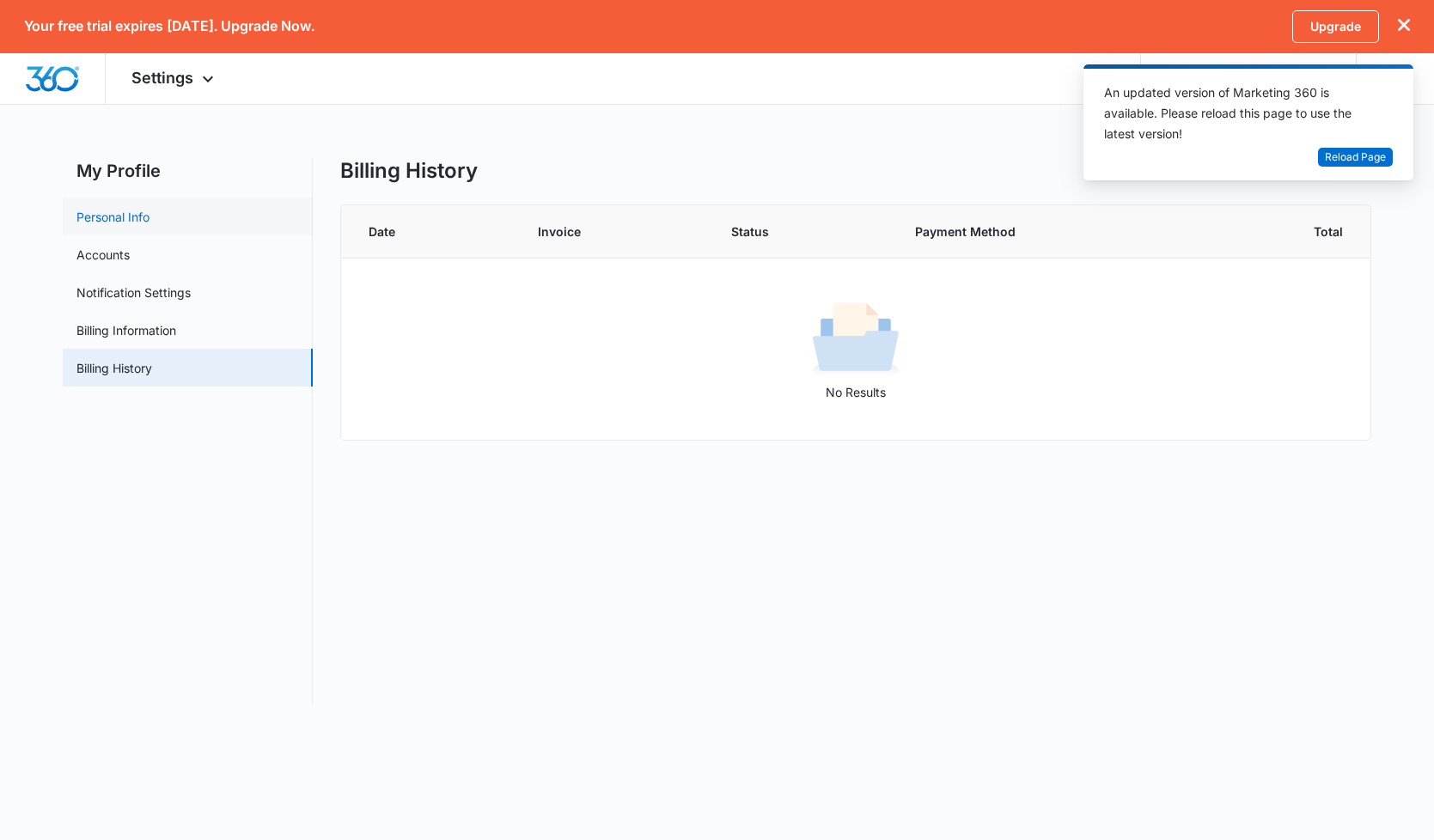
click at [136, 208] on link "Personal Info" at bounding box center [113, 217] width 73 height 18
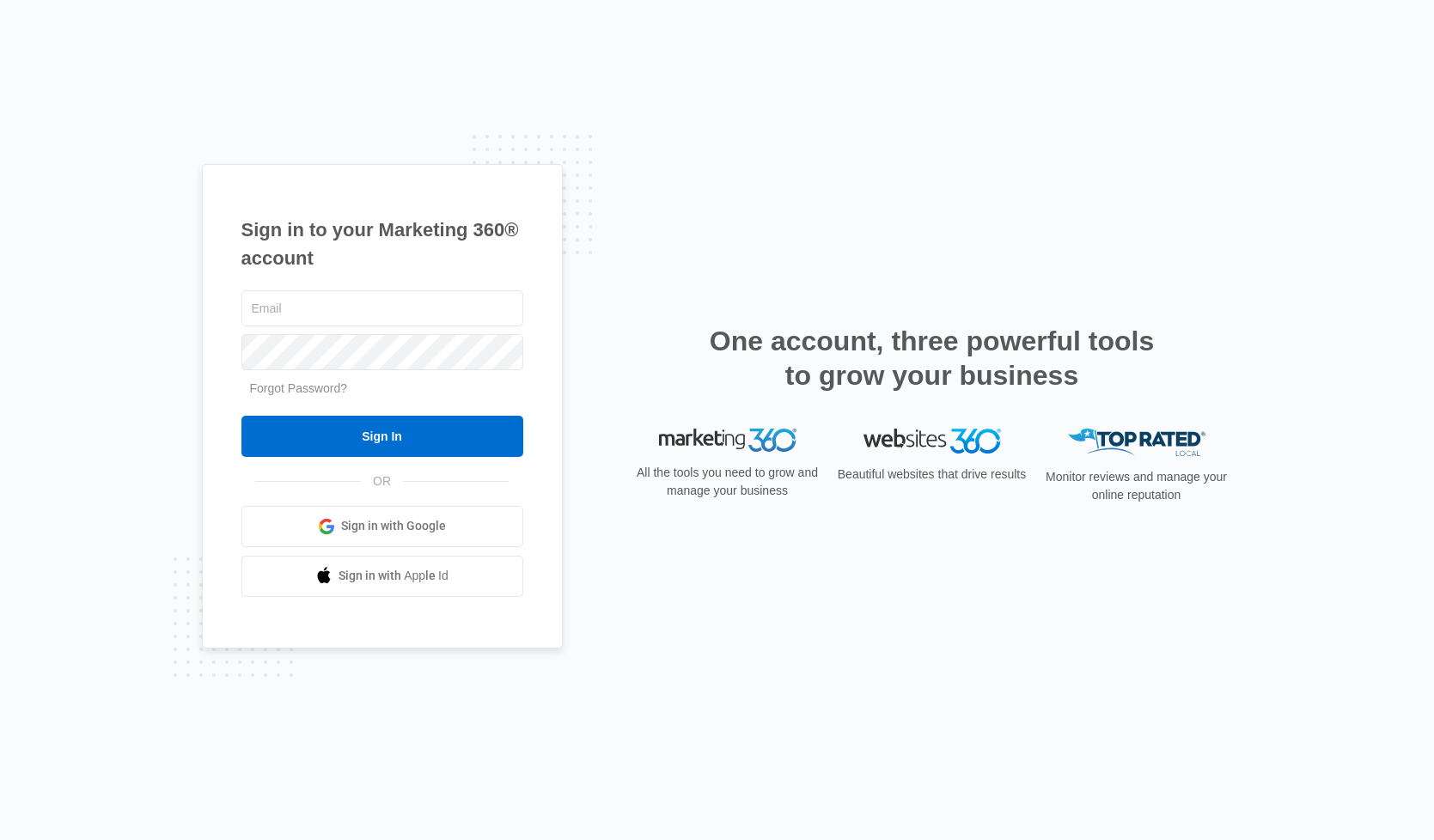
click at [375, 525] on span "Sign in with Google" at bounding box center [393, 526] width 104 height 18
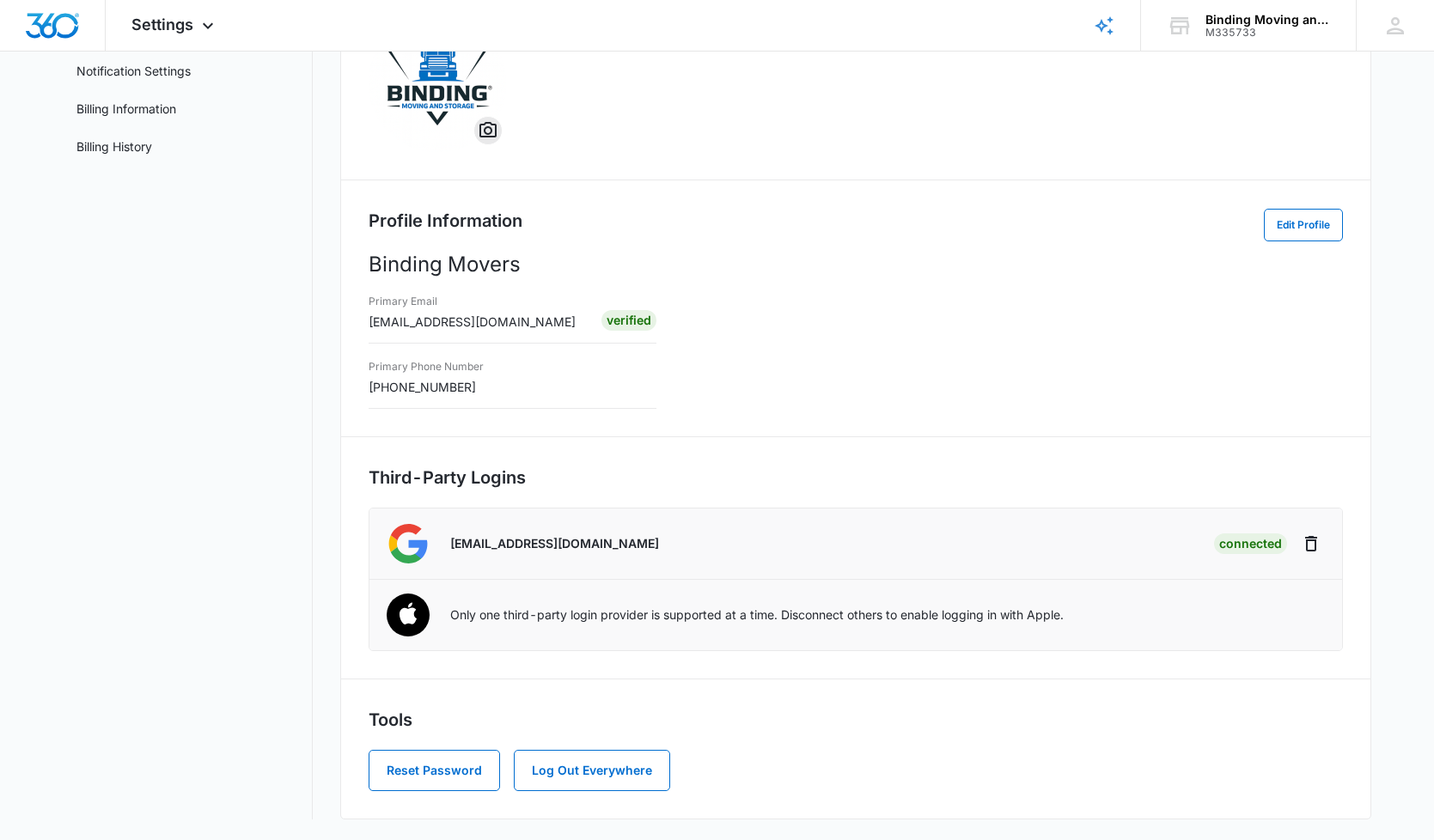
scroll to position [170, 0]
click at [397, 631] on img at bounding box center [408, 616] width 64 height 64
click at [154, 71] on link "Notification Settings" at bounding box center [134, 71] width 114 height 18
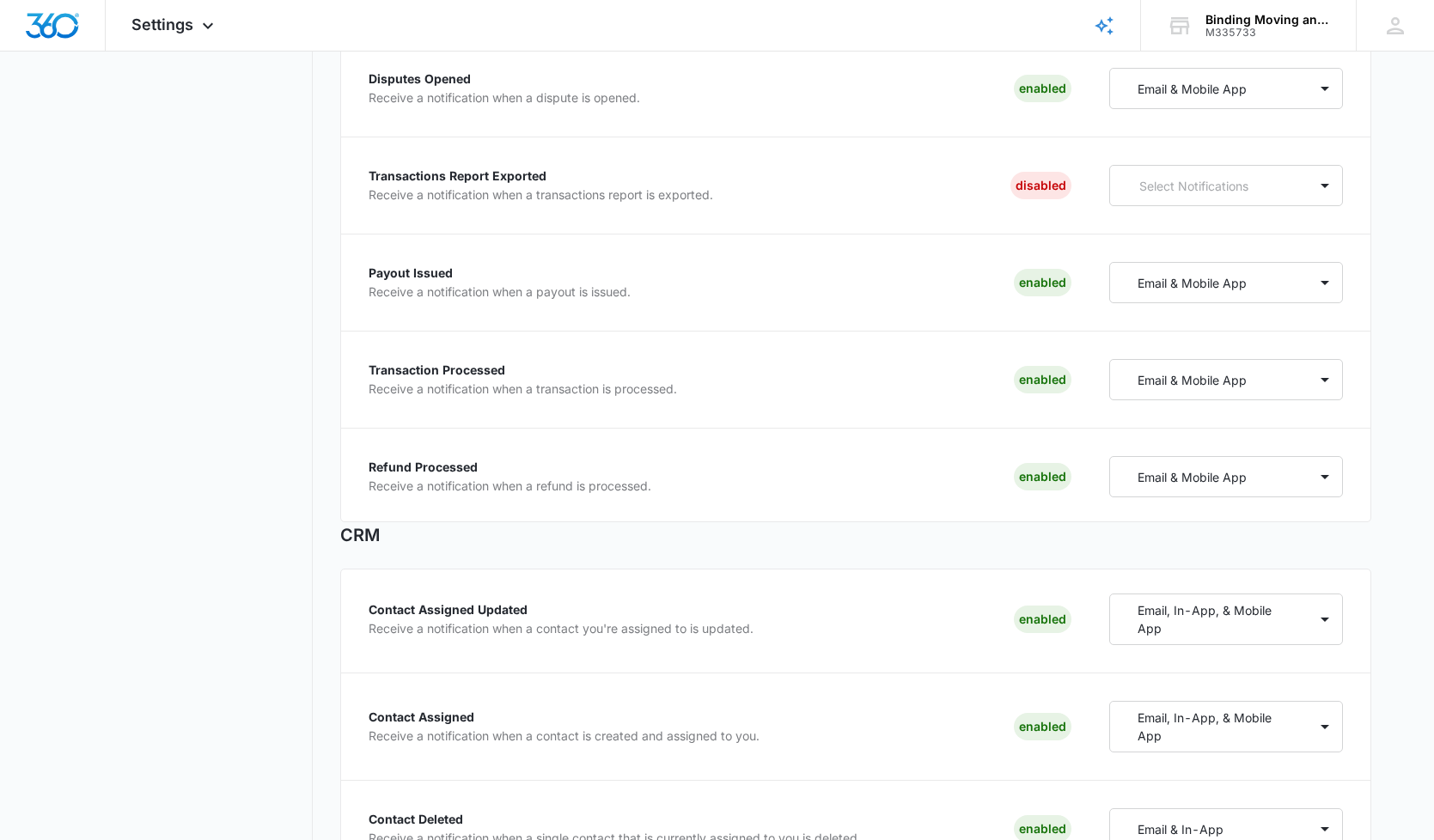
scroll to position [329, 0]
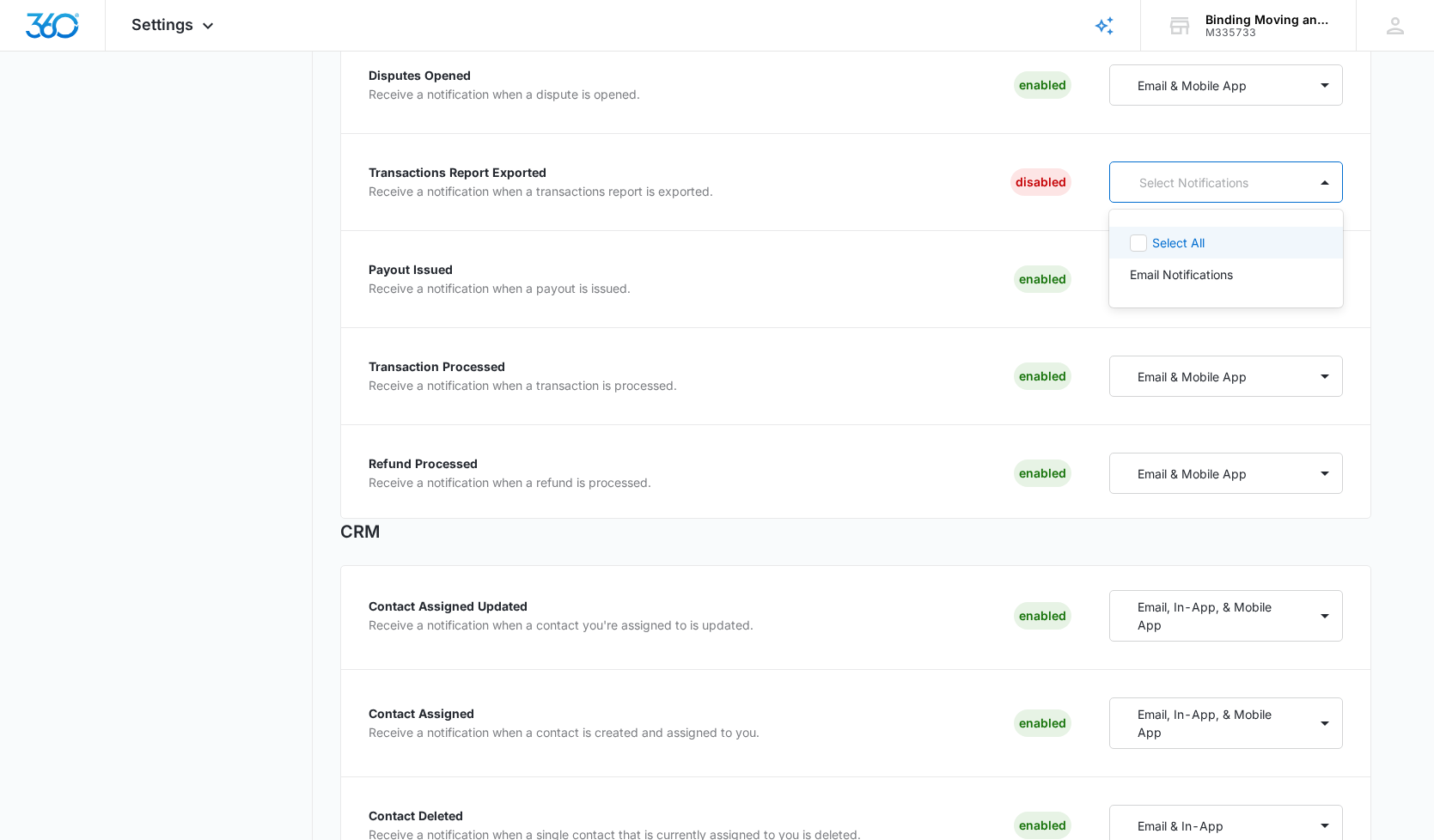
click at [1195, 175] on p "Select Notifications" at bounding box center [1213, 182] width 147 height 18
click at [1138, 255] on div "Select All" at bounding box center [1226, 243] width 235 height 32
click at [1138, 245] on icon at bounding box center [1138, 243] width 11 height 8
checkbox input "false"
click at [1134, 187] on div "Select Notifications" at bounding box center [1206, 182] width 161 height 18
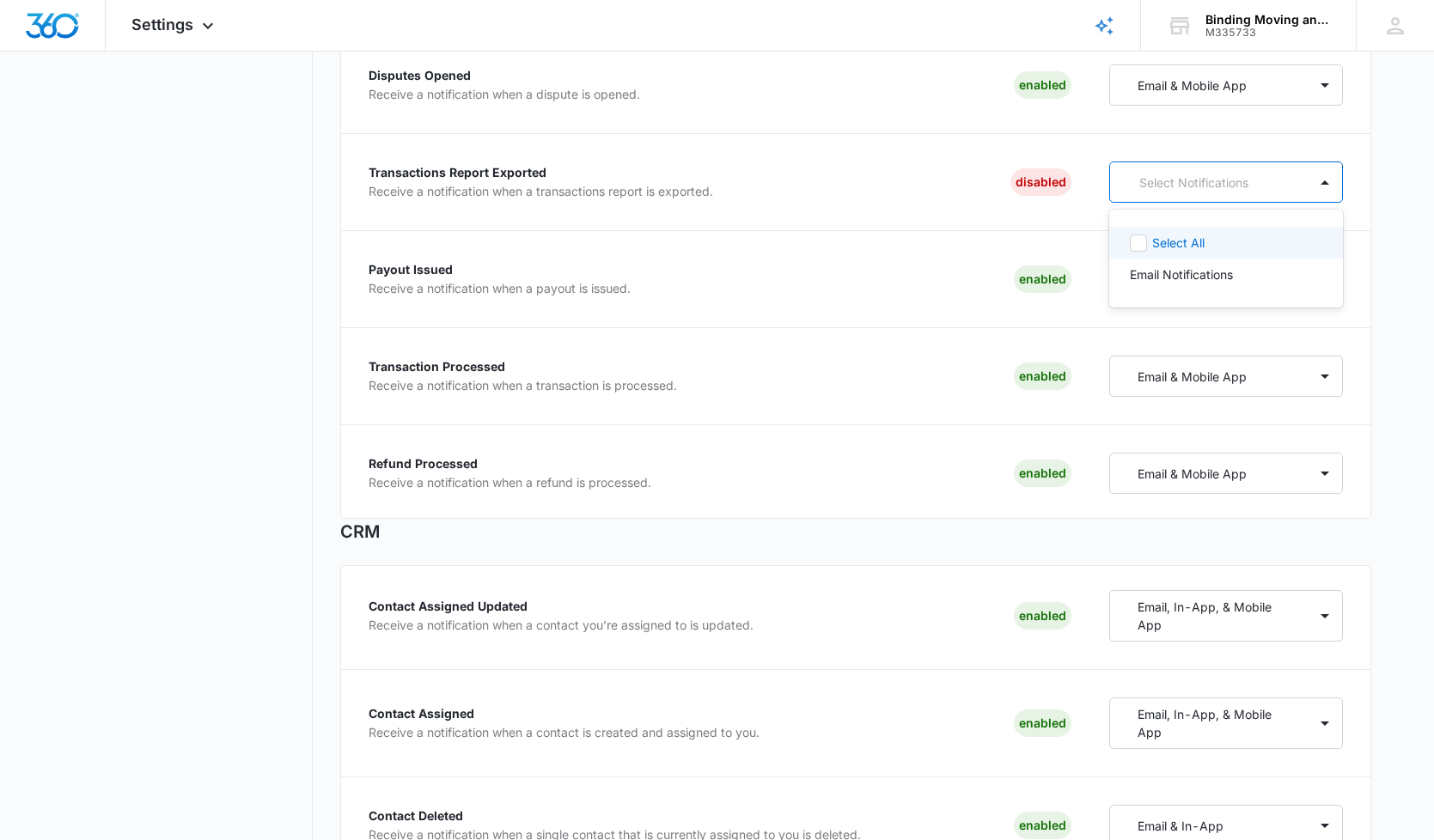
click at [1134, 194] on div "Select Notifications" at bounding box center [1209, 183] width 198 height 32
click at [1138, 254] on div "Select All" at bounding box center [1226, 243] width 235 height 32
checkbox input "true"
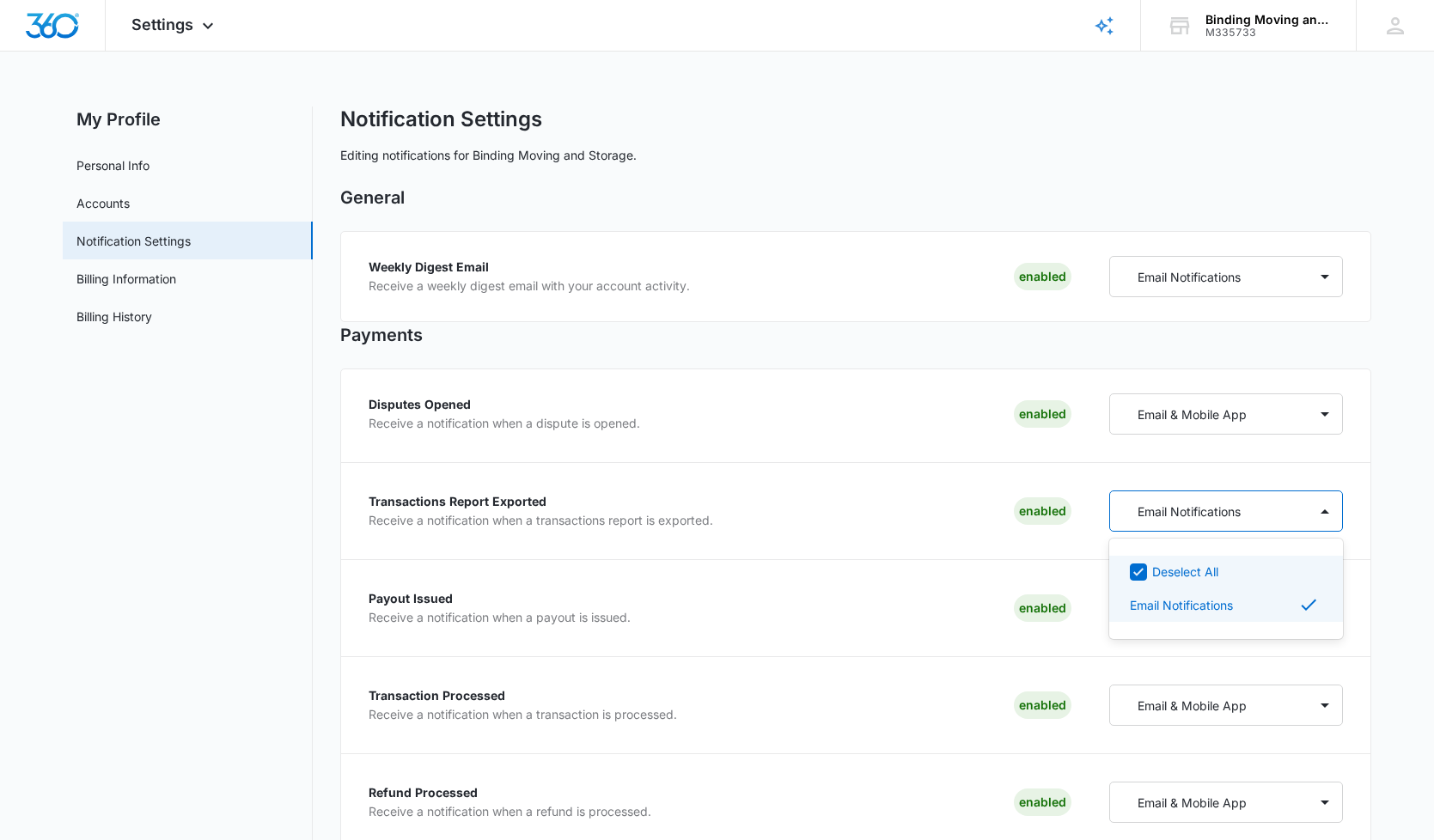
scroll to position [0, 0]
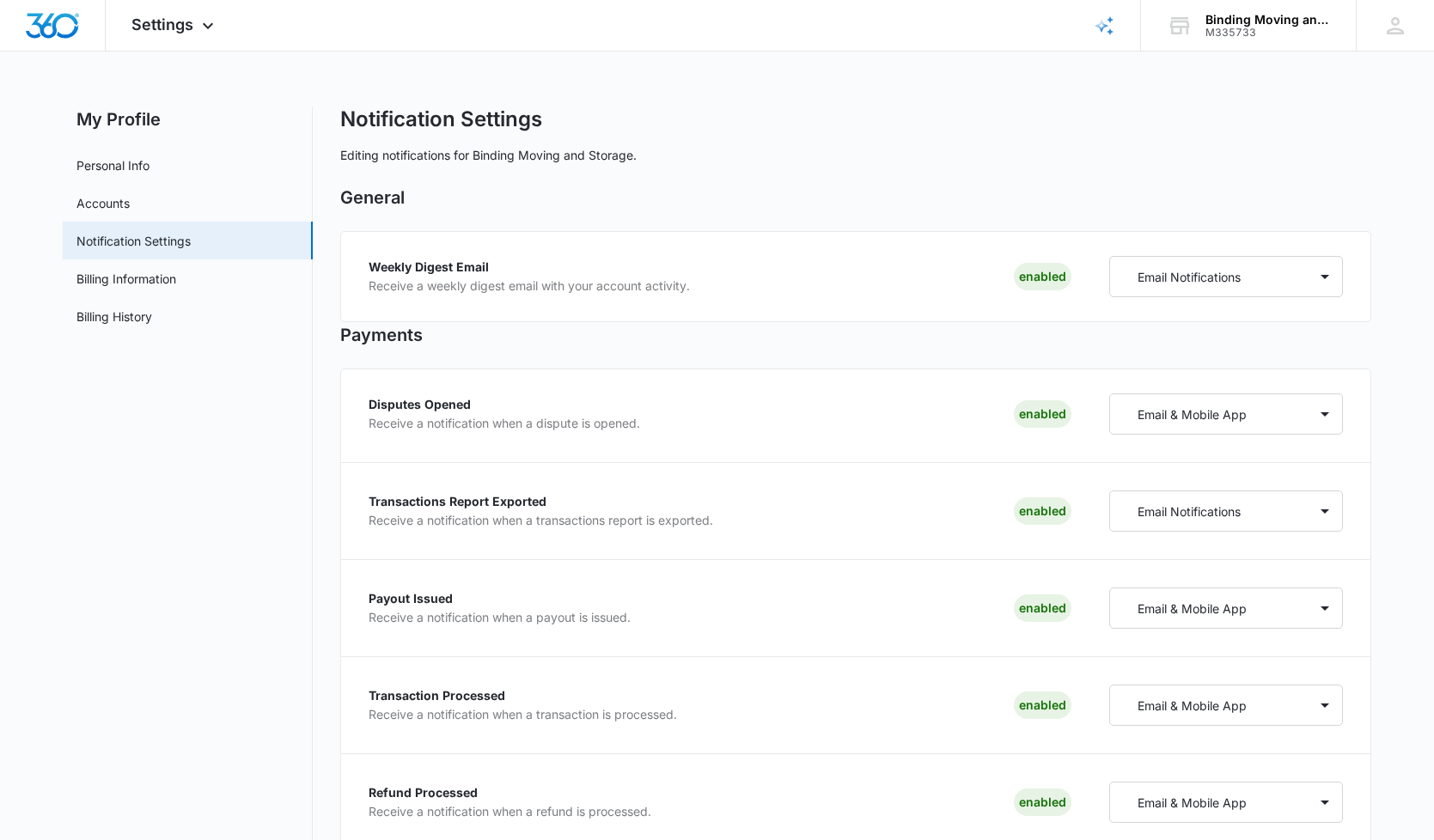
click at [1174, 160] on p "Editing notifications for Binding Moving and Storage." at bounding box center [855, 155] width 1031 height 18
click at [117, 174] on link "Personal Info" at bounding box center [113, 165] width 73 height 18
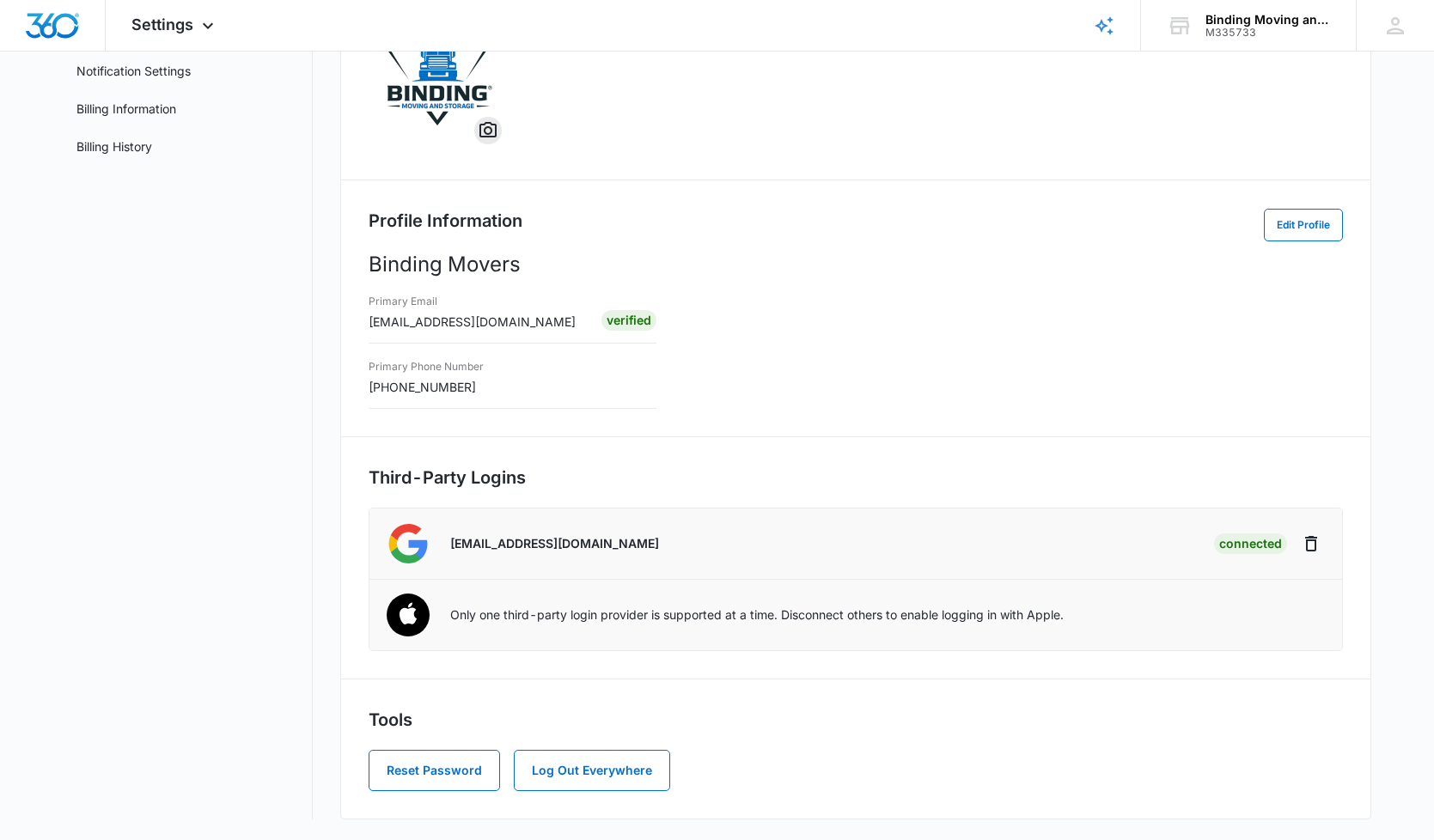
scroll to position [170, 0]
click at [129, 76] on link "Notification Settings" at bounding box center [134, 71] width 114 height 18
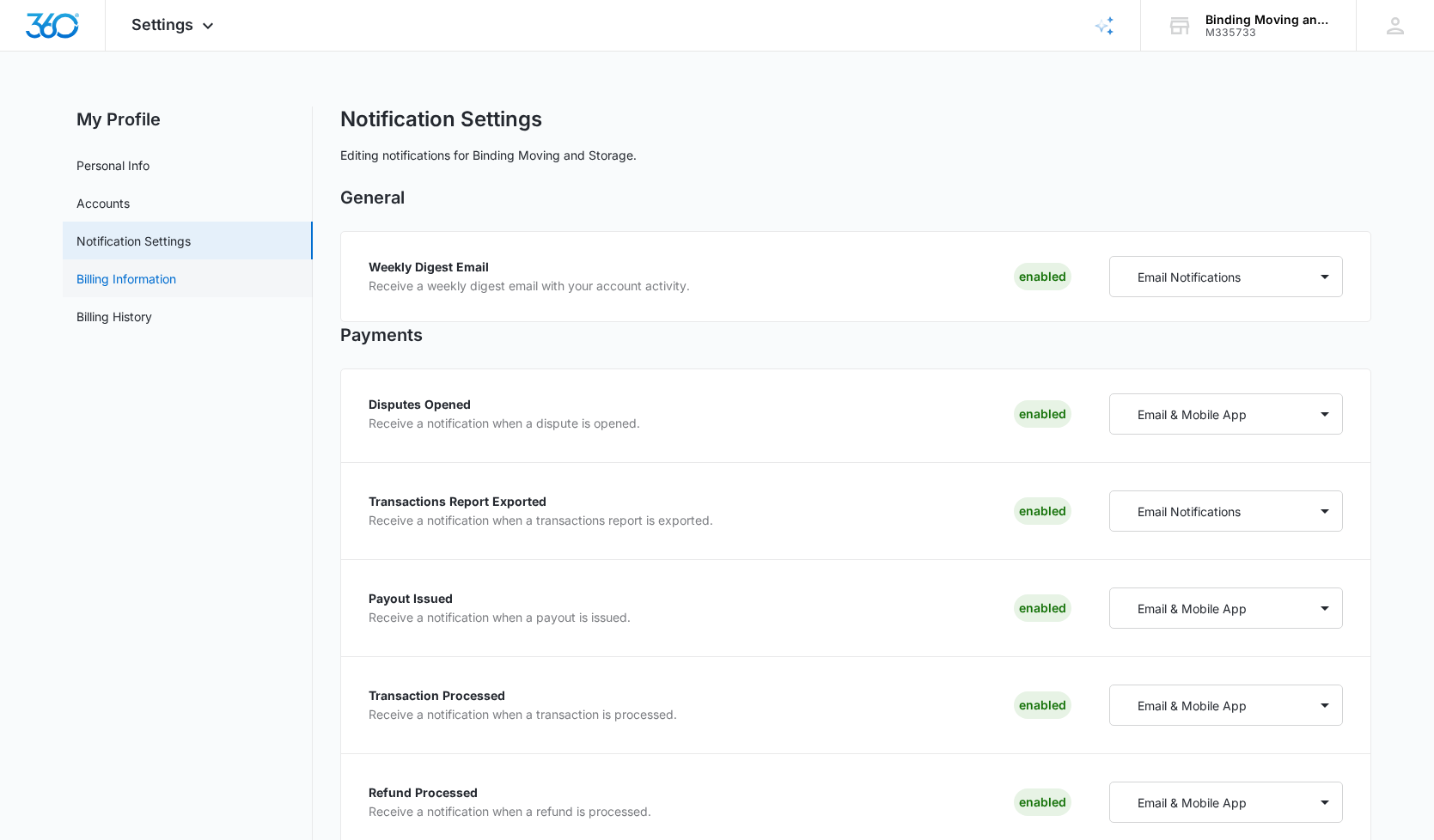
click at [126, 284] on link "Billing Information" at bounding box center [127, 279] width 100 height 18
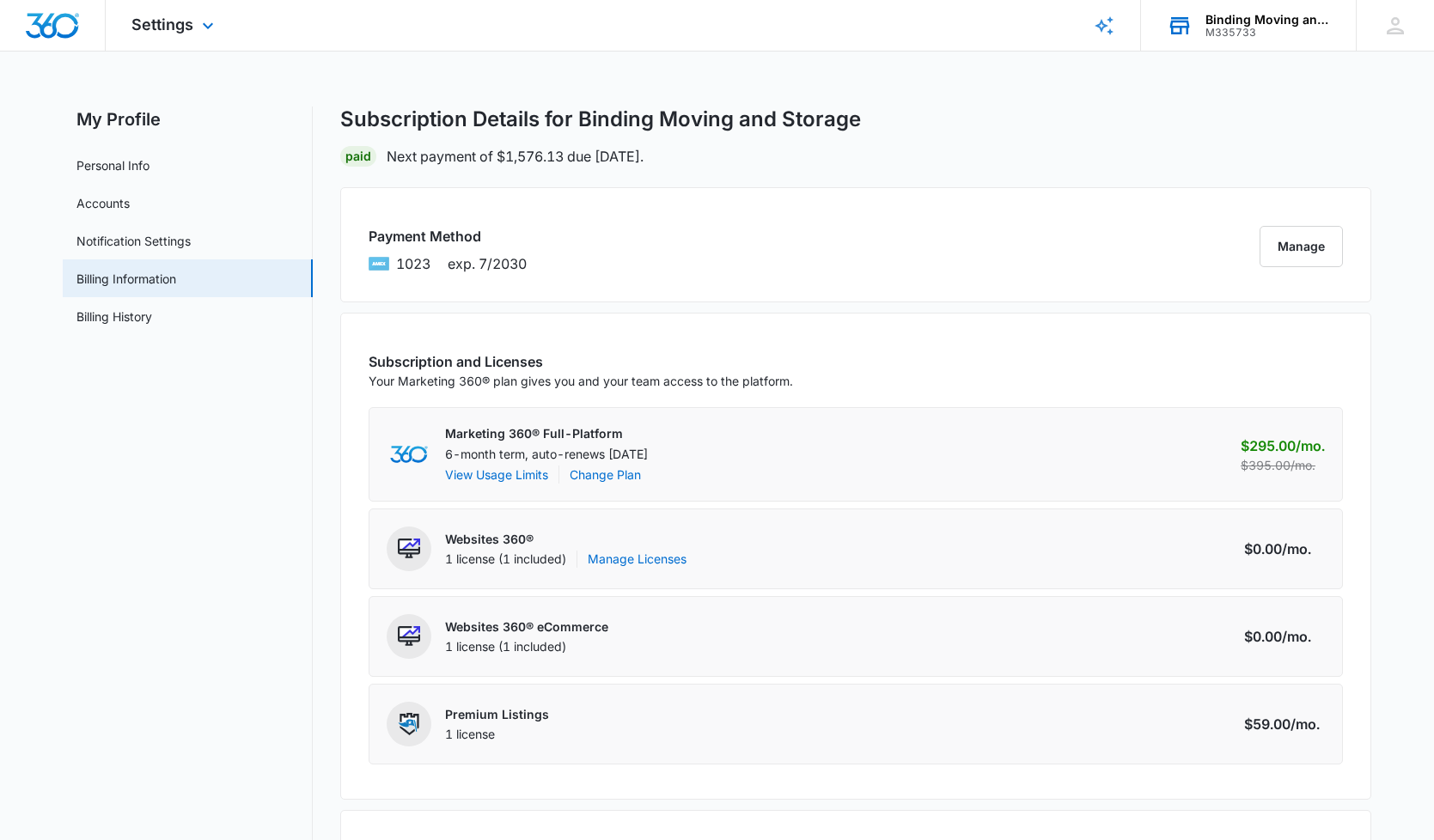
click at [1230, 37] on div "M335733" at bounding box center [1268, 32] width 125 height 12
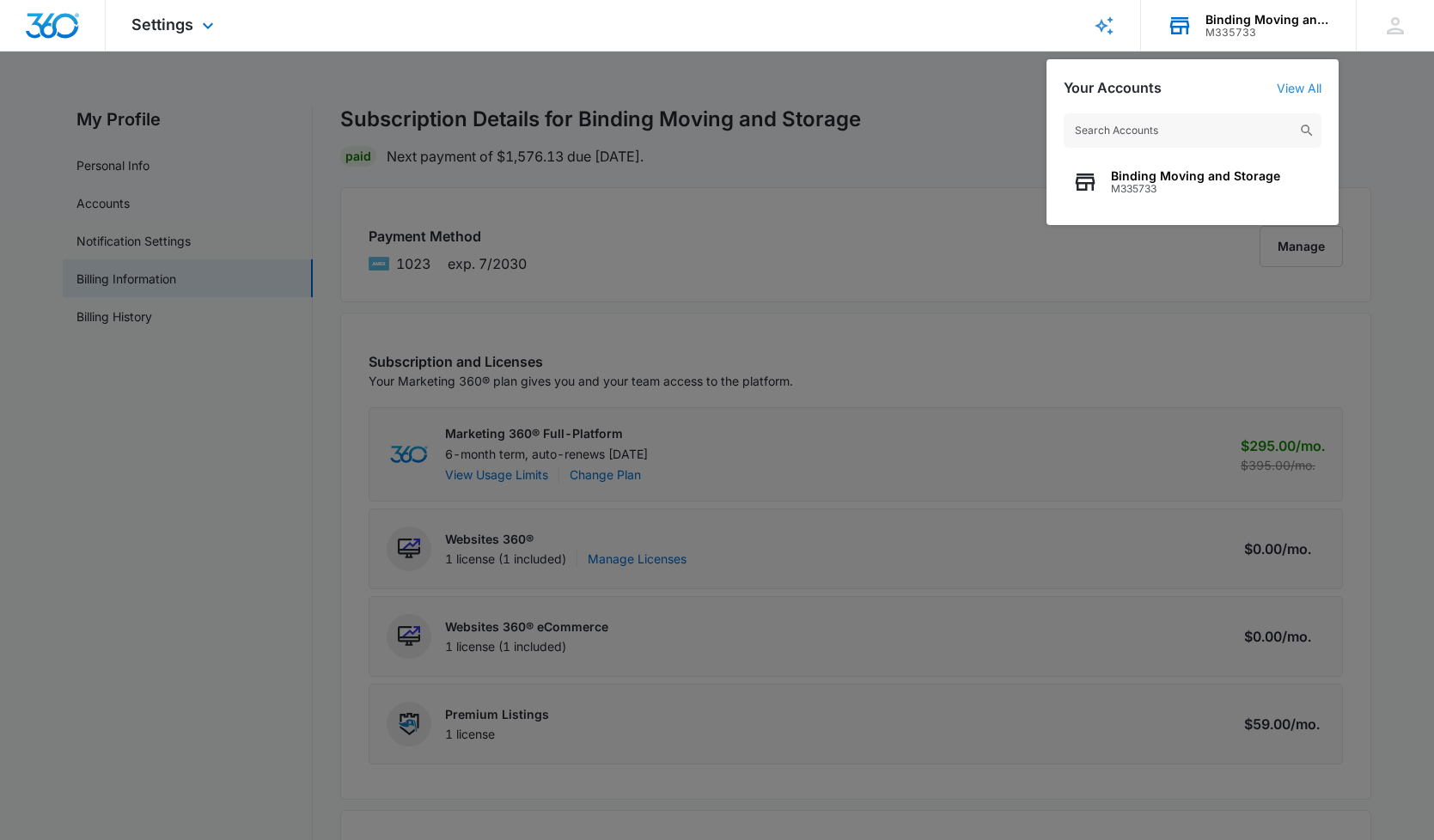
click at [1296, 90] on link "View All" at bounding box center [1299, 87] width 45 height 14
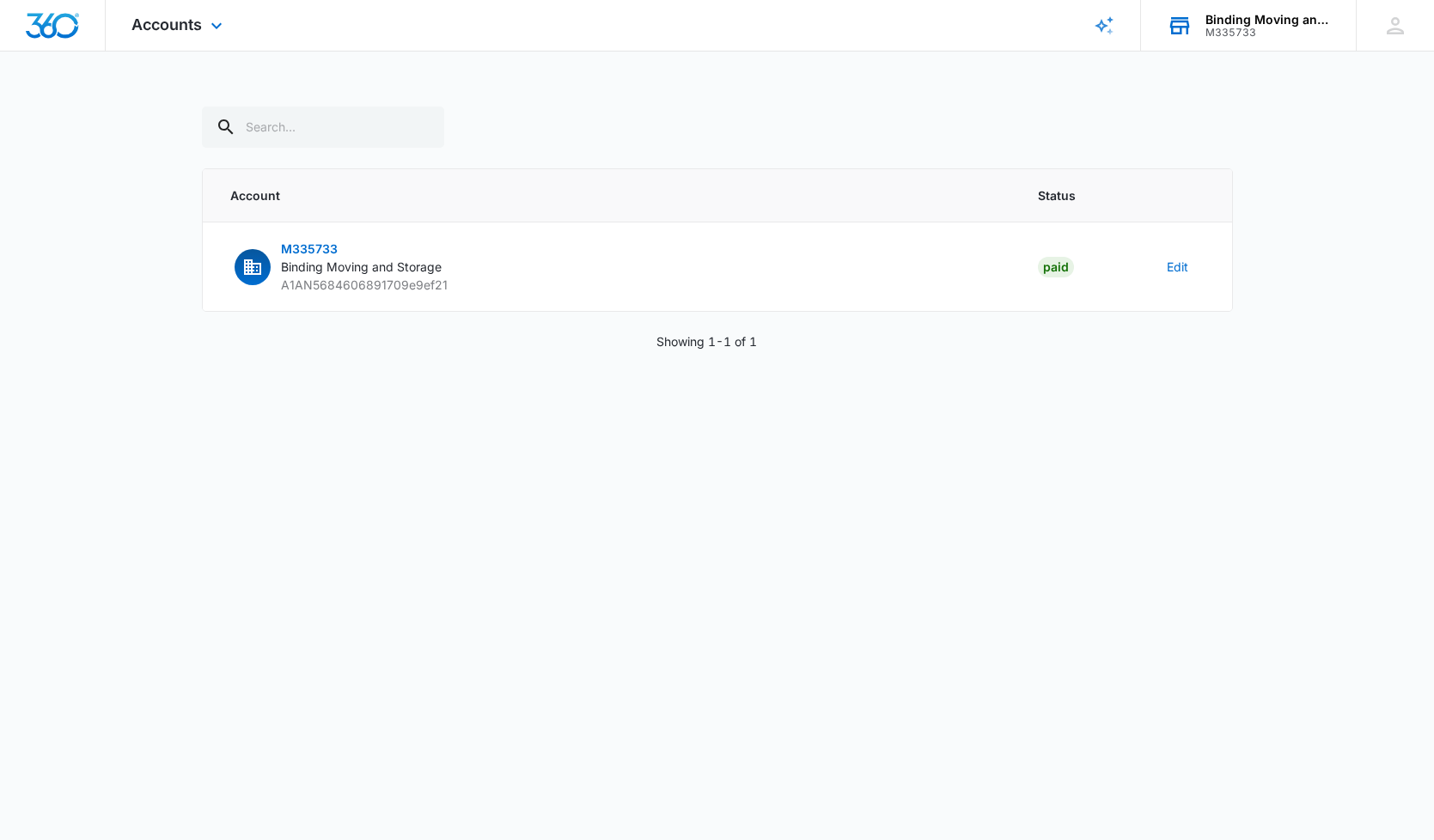
click at [1238, 36] on div "M335733" at bounding box center [1268, 32] width 125 height 12
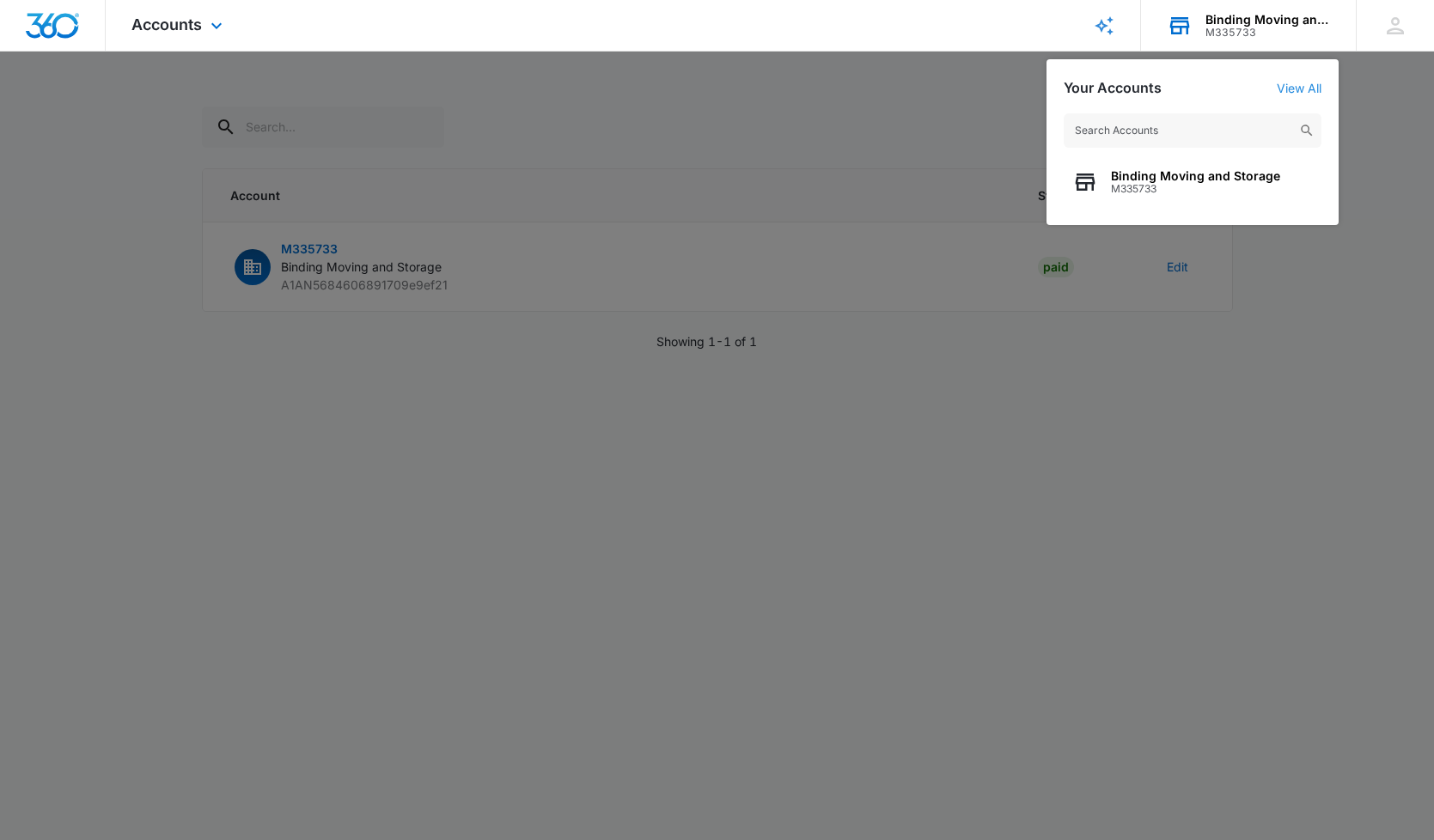
click at [1296, 94] on link "View All" at bounding box center [1299, 87] width 45 height 14
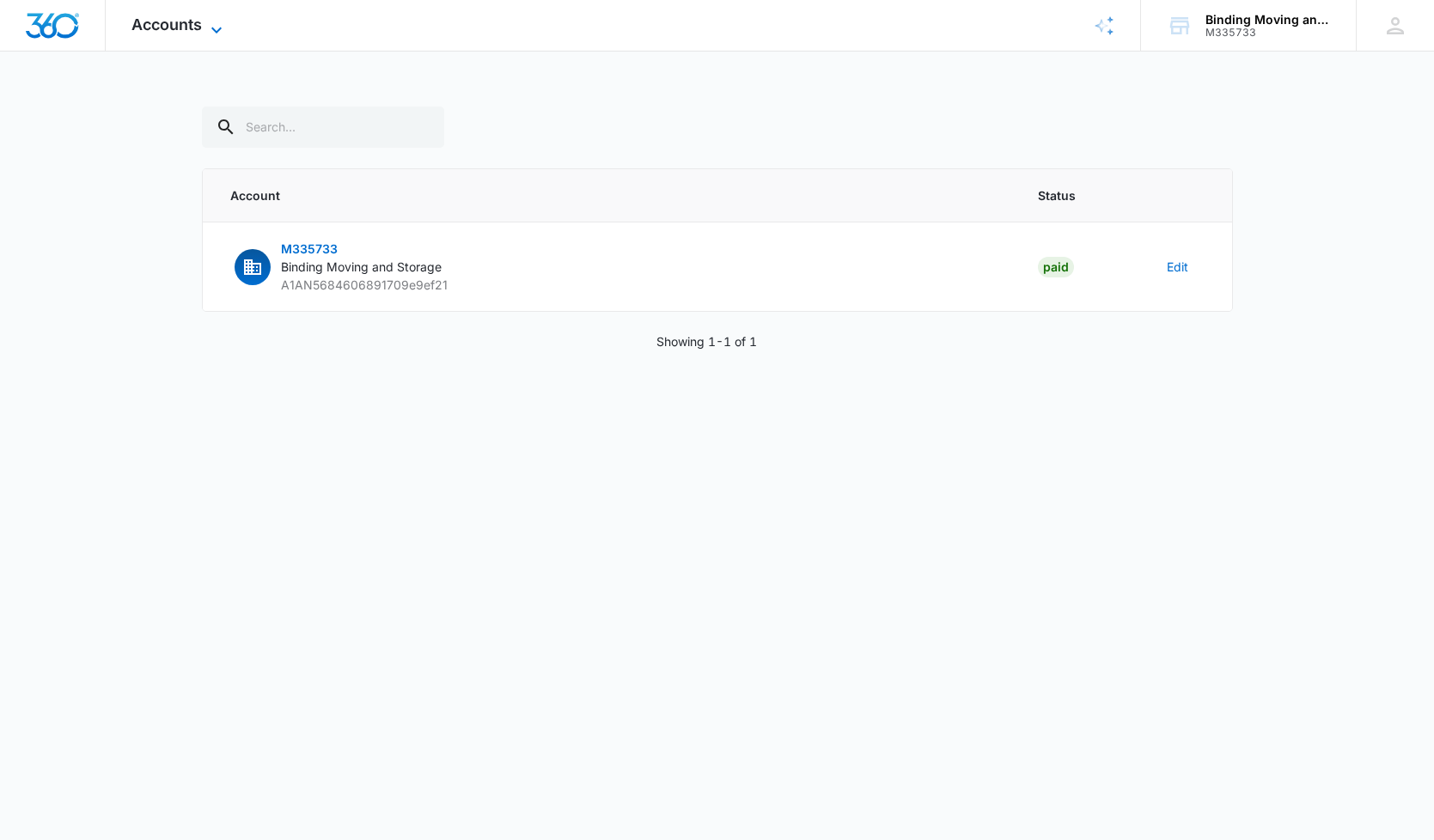
click at [200, 33] on span "Accounts" at bounding box center [166, 24] width 71 height 18
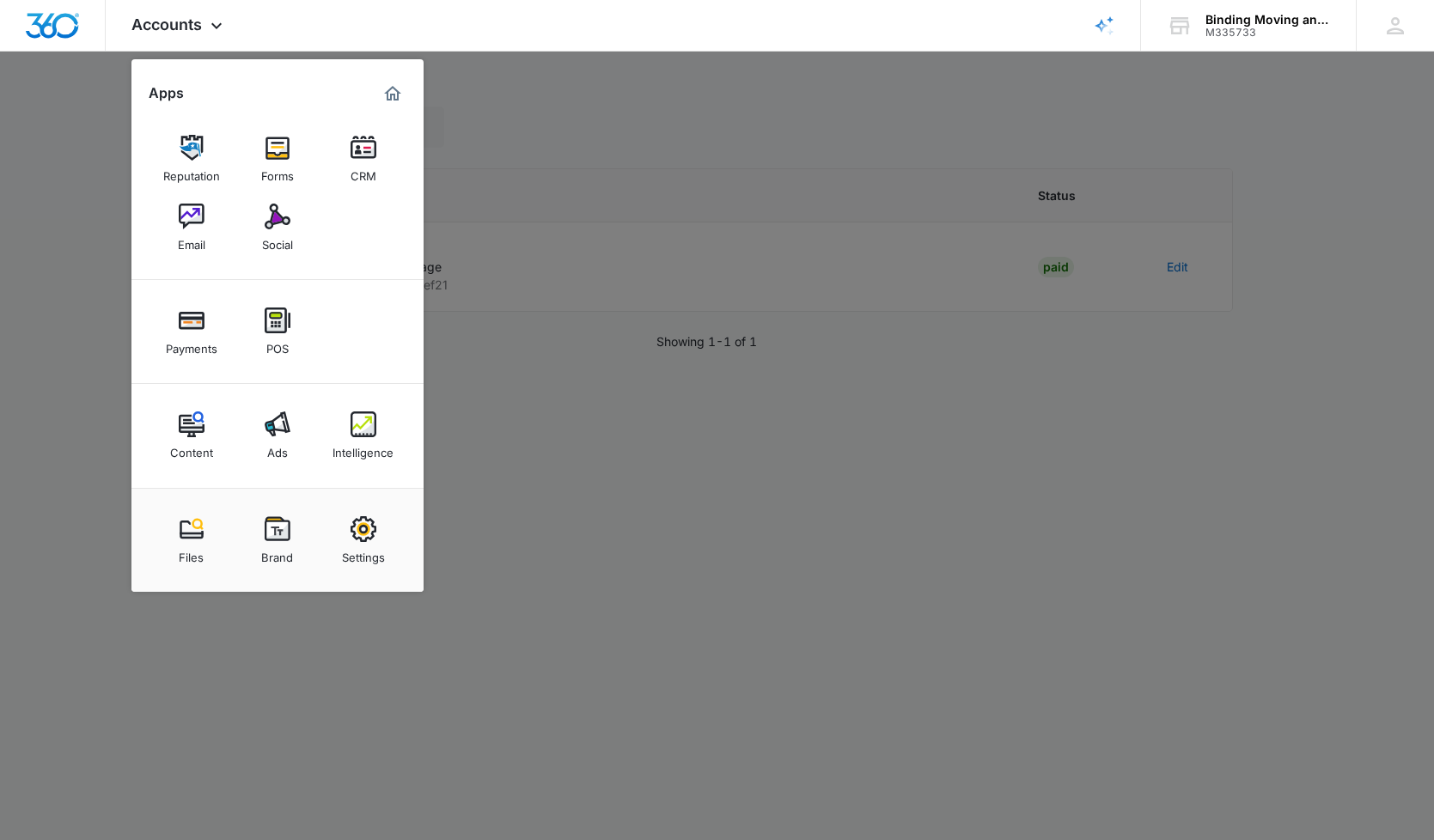
click at [686, 185] on div at bounding box center [717, 420] width 1434 height 840
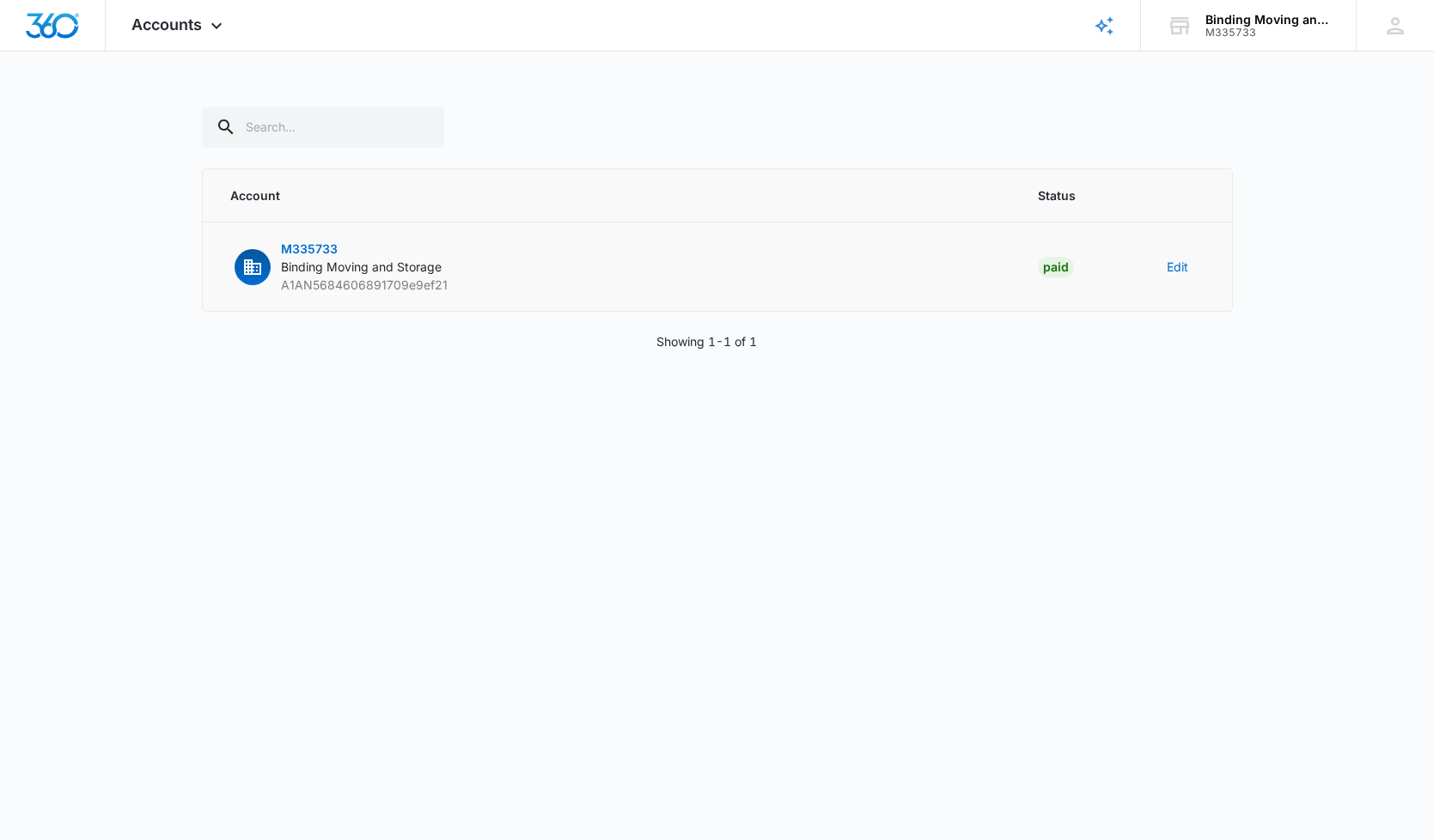
click at [317, 249] on span "M335733" at bounding box center [310, 248] width 57 height 14
click at [1263, 25] on div "Binding Moving and Storage" at bounding box center [1268, 19] width 125 height 13
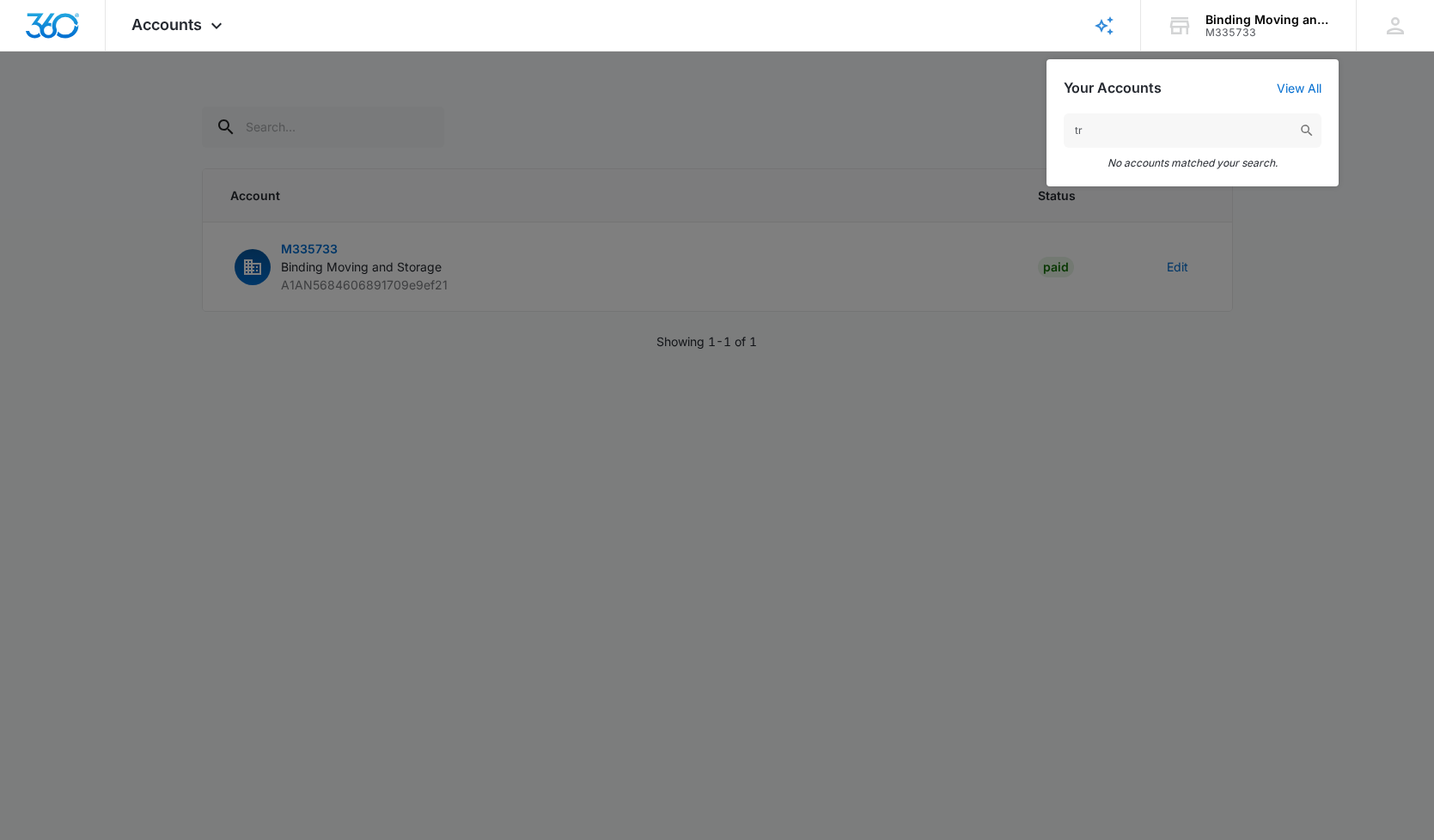
type input "t"
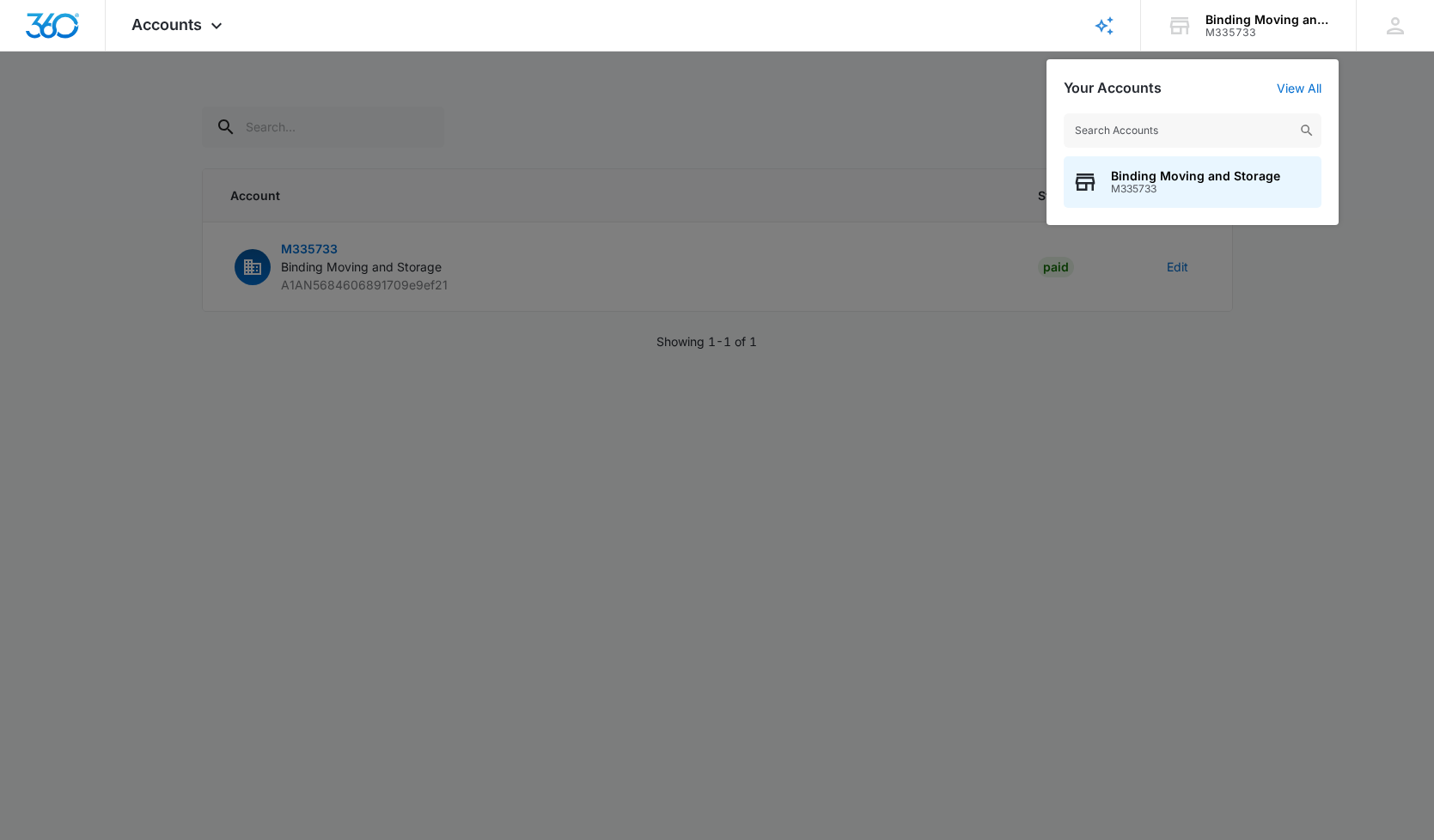
click at [60, 91] on div at bounding box center [717, 420] width 1434 height 840
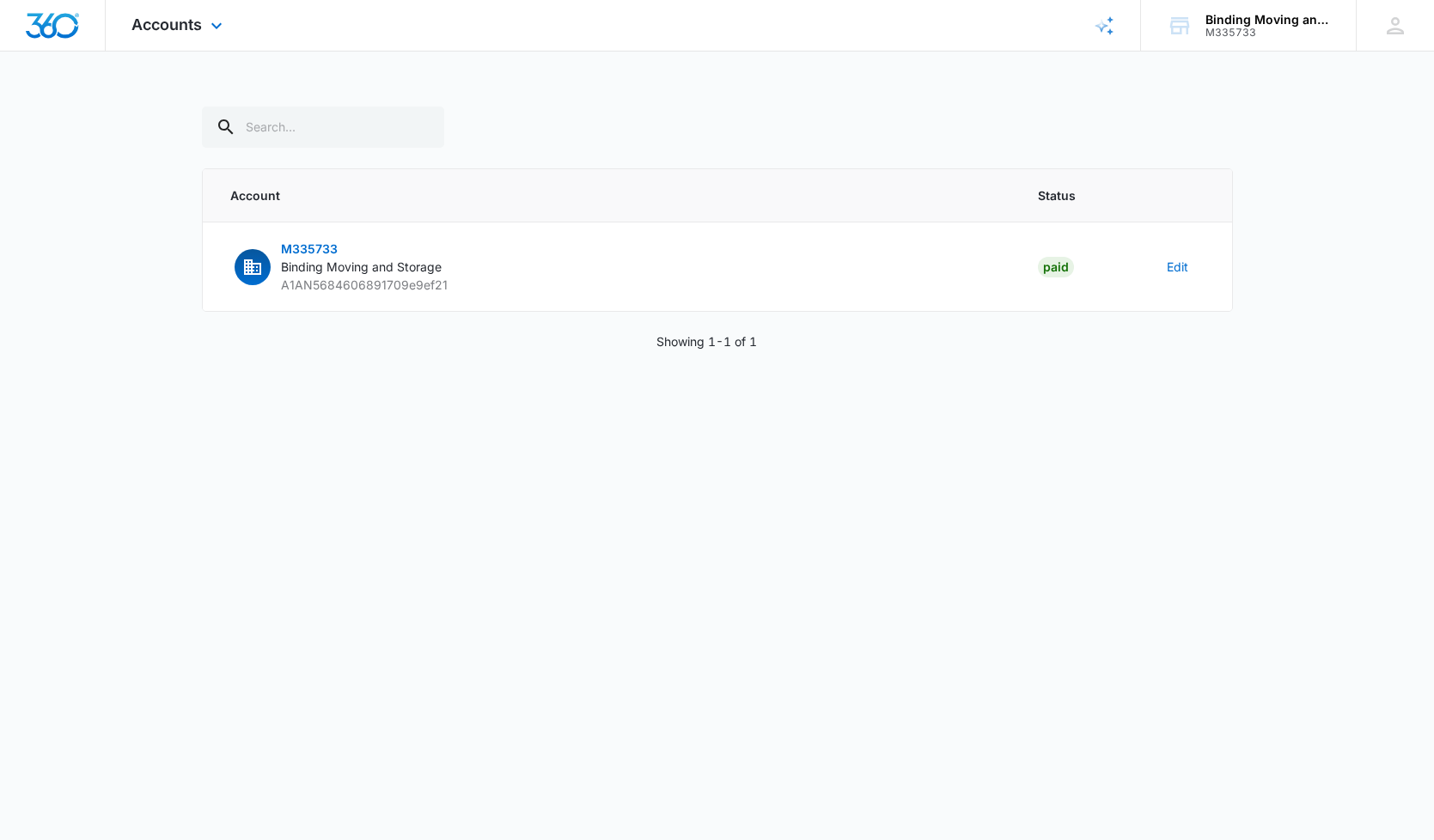
click at [47, 26] on img "Dashboard" at bounding box center [53, 25] width 55 height 26
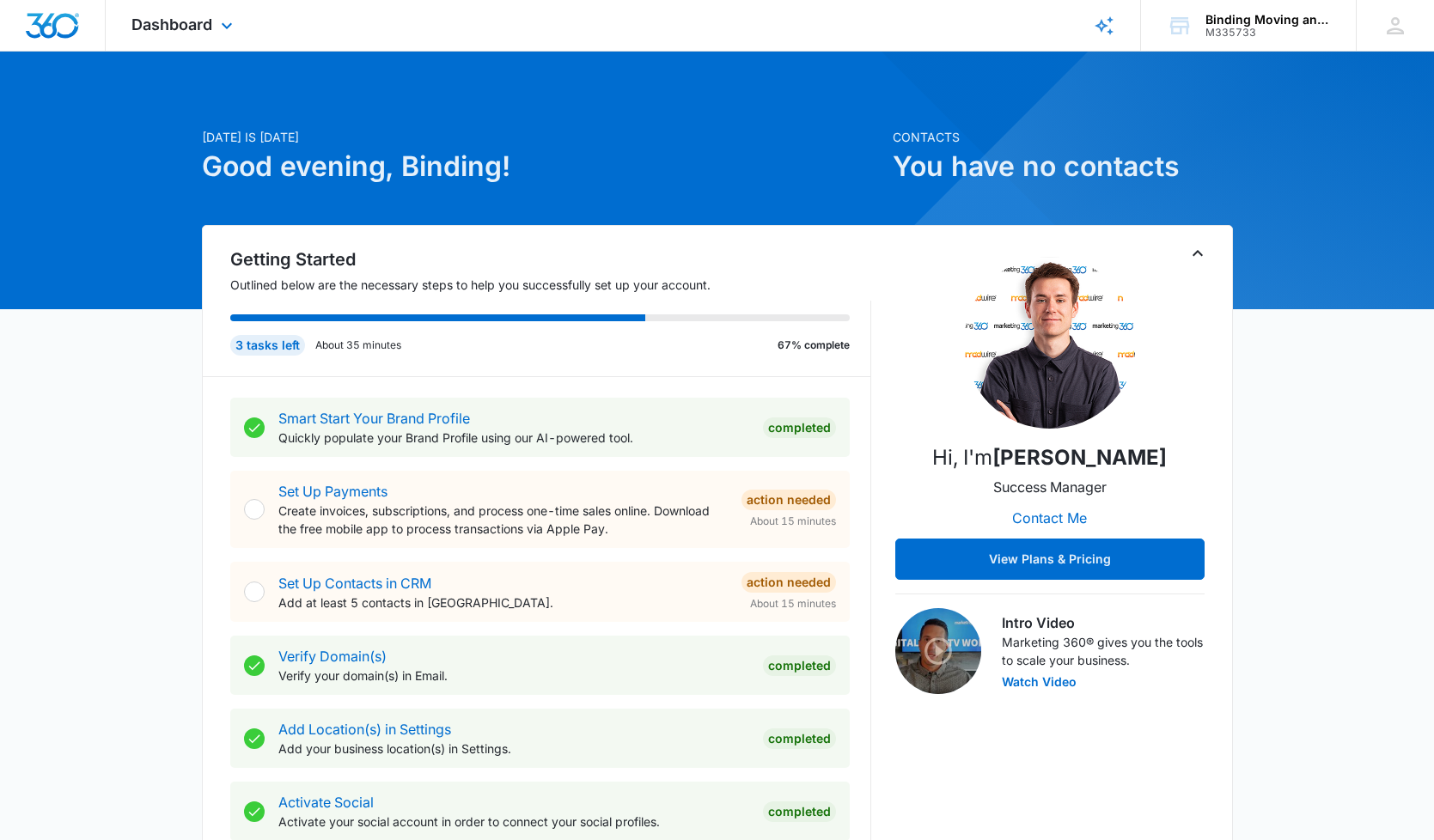
click at [701, 2] on div "Dashboard Apps Reputation Forms CRM Email Social Payments POS Content Ads Intel…" at bounding box center [717, 26] width 1434 height 52
